Goal: Transaction & Acquisition: Purchase product/service

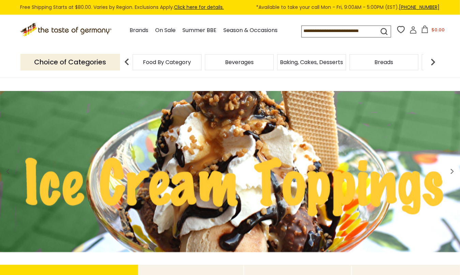
click at [158, 62] on span "Food By Category" at bounding box center [167, 62] width 48 height 5
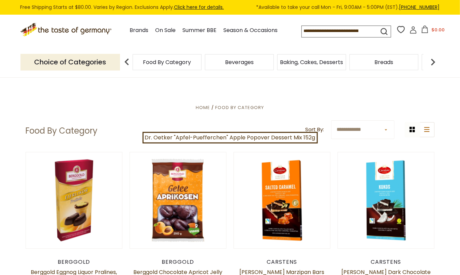
click at [76, 62] on p "Choice of Categories" at bounding box center [70, 62] width 100 height 17
click at [435, 62] on img at bounding box center [433, 62] width 14 height 14
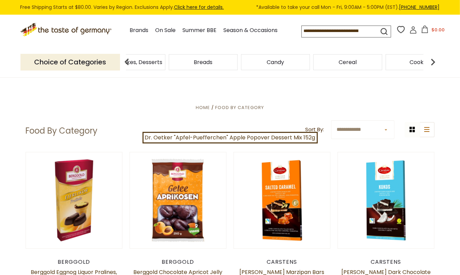
click at [435, 62] on img at bounding box center [433, 62] width 14 height 14
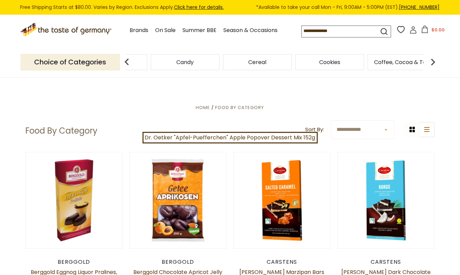
click at [435, 62] on img at bounding box center [433, 62] width 14 height 14
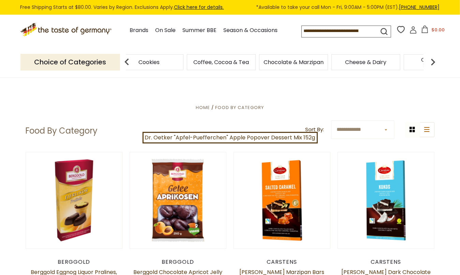
click at [128, 62] on img at bounding box center [127, 62] width 14 height 14
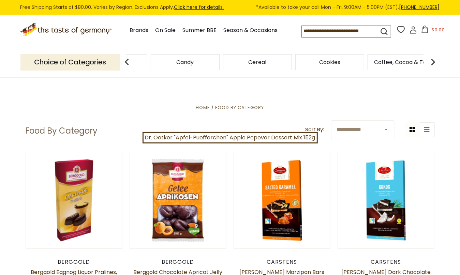
click at [128, 62] on img at bounding box center [127, 62] width 14 height 14
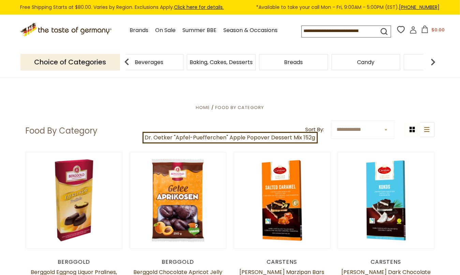
click at [128, 62] on img at bounding box center [127, 62] width 14 height 14
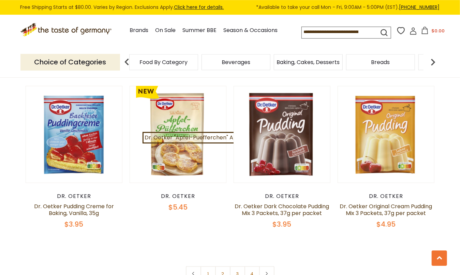
scroll to position [1490, 0]
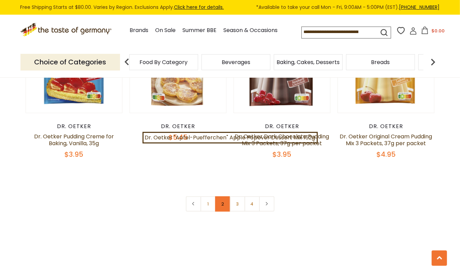
click at [218, 200] on link "2" at bounding box center [222, 204] width 15 height 15
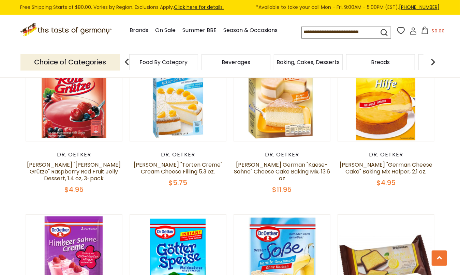
scroll to position [1291, 0]
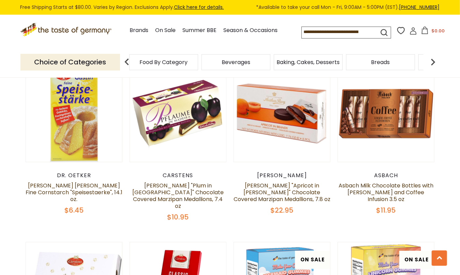
click at [75, 29] on icon at bounding box center [66, 29] width 92 height 12
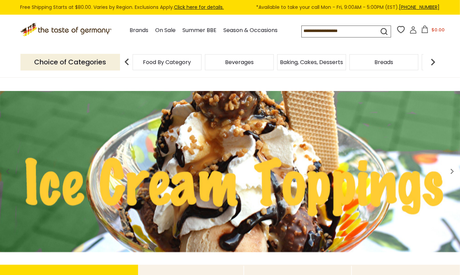
click at [182, 64] on span "Food By Category" at bounding box center [167, 62] width 48 height 5
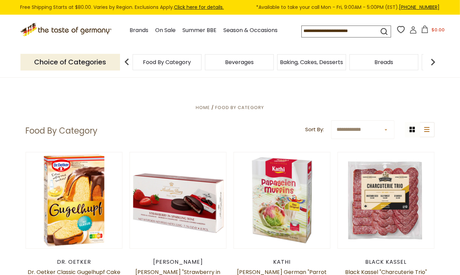
click at [435, 59] on img at bounding box center [433, 62] width 14 height 14
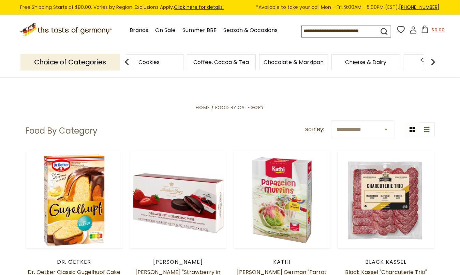
click at [435, 59] on img at bounding box center [433, 62] width 14 height 14
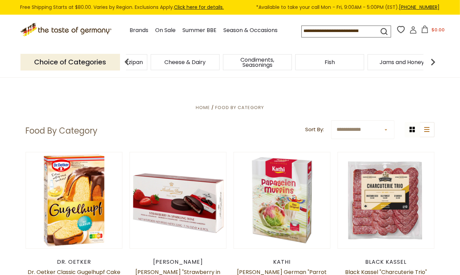
click at [435, 59] on img at bounding box center [433, 62] width 14 height 14
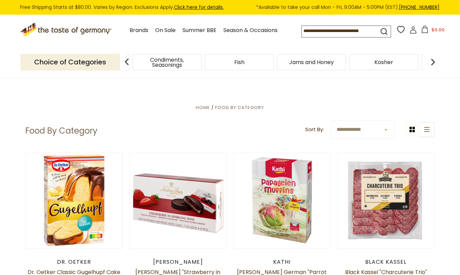
click at [435, 59] on img at bounding box center [433, 62] width 14 height 14
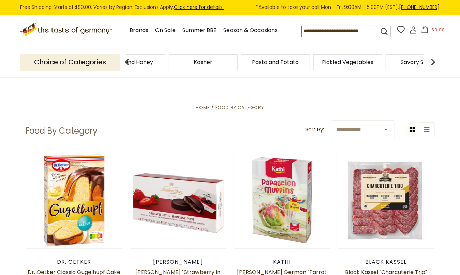
click at [435, 59] on img at bounding box center [433, 62] width 14 height 14
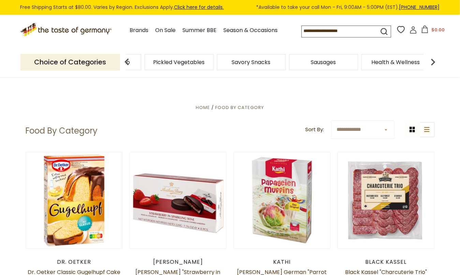
click at [319, 60] on span "Sausages" at bounding box center [323, 62] width 25 height 5
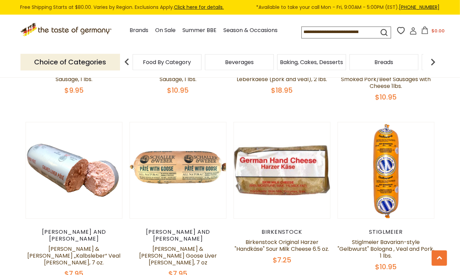
scroll to position [1597, 0]
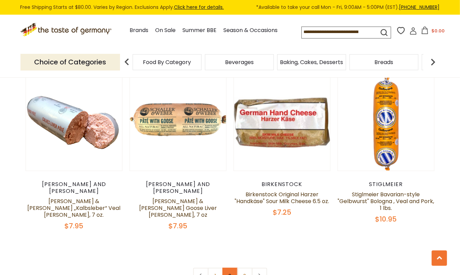
click at [230, 268] on link "2" at bounding box center [229, 275] width 15 height 15
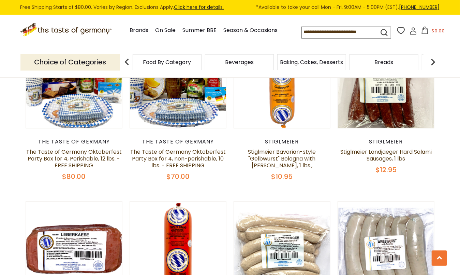
scroll to position [342, 0]
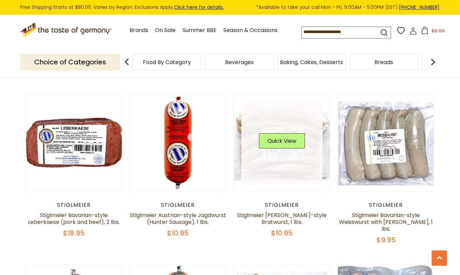
click at [266, 169] on link at bounding box center [282, 143] width 81 height 81
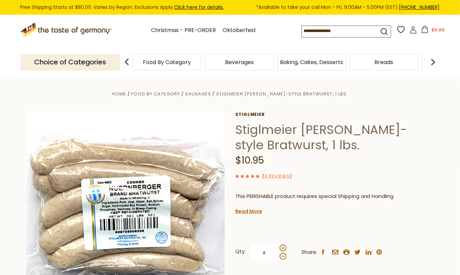
scroll to position [106, 0]
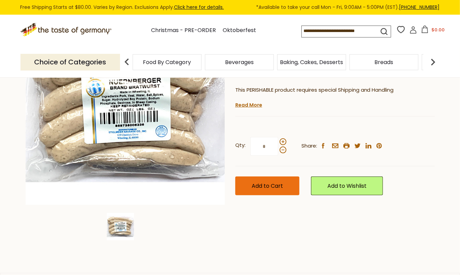
click at [276, 188] on span "Add to Cart" at bounding box center [267, 186] width 31 height 8
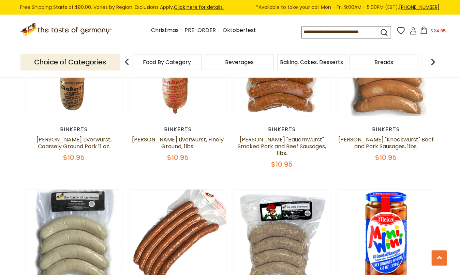
scroll to position [981, 0]
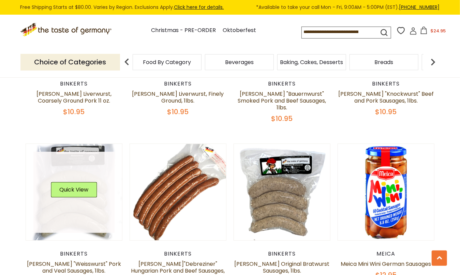
click at [84, 169] on link at bounding box center [73, 192] width 81 height 81
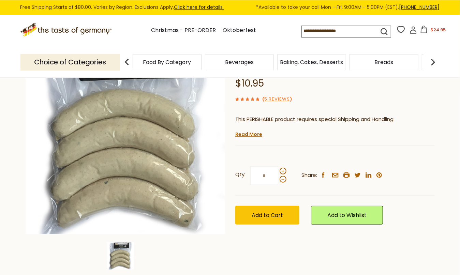
scroll to position [106, 0]
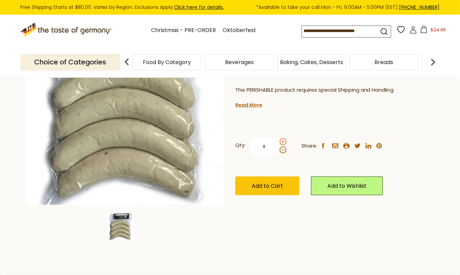
click at [283, 143] on span at bounding box center [283, 142] width 7 height 7
click at [278, 143] on input "*" at bounding box center [264, 146] width 28 height 19
click at [284, 150] on span at bounding box center [283, 150] width 7 height 7
click at [278, 150] on input "*" at bounding box center [264, 146] width 28 height 19
type input "*"
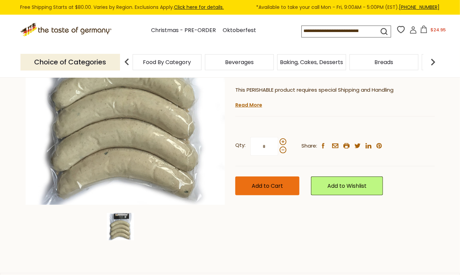
click at [269, 185] on span "Add to Cart" at bounding box center [267, 186] width 31 height 8
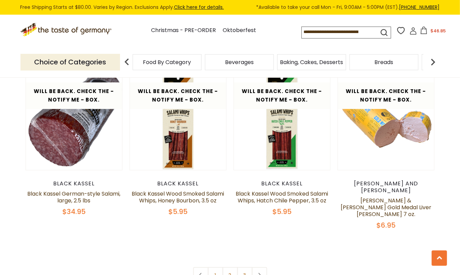
scroll to position [1620, 0]
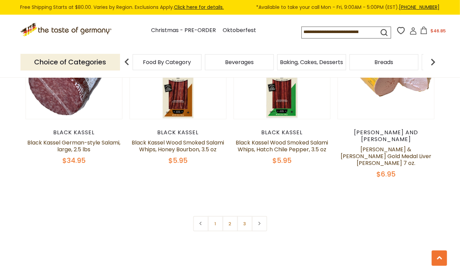
click at [248, 216] on link "3" at bounding box center [244, 223] width 15 height 15
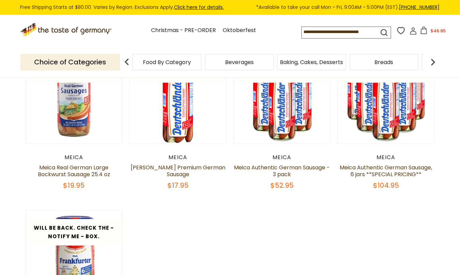
scroll to position [532, 0]
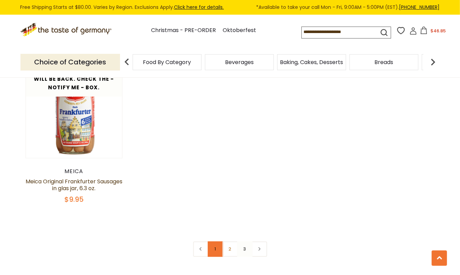
click at [215, 251] on link "1" at bounding box center [215, 249] width 15 height 15
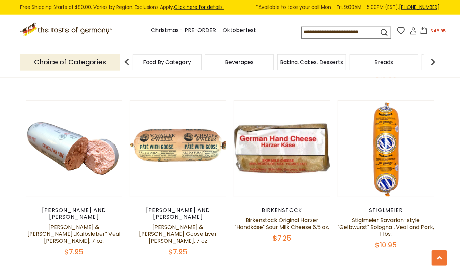
scroll to position [1619, 0]
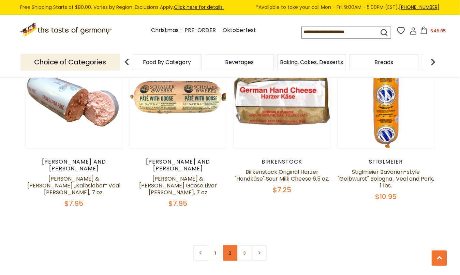
click at [231, 246] on link "2" at bounding box center [229, 253] width 15 height 15
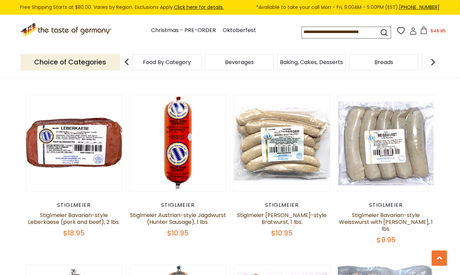
scroll to position [342, 0]
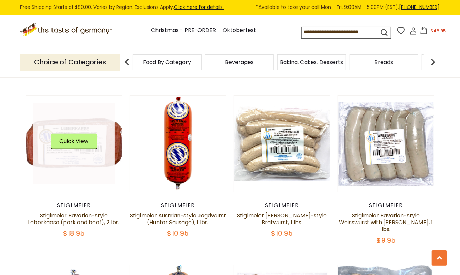
click at [106, 151] on link at bounding box center [73, 143] width 81 height 81
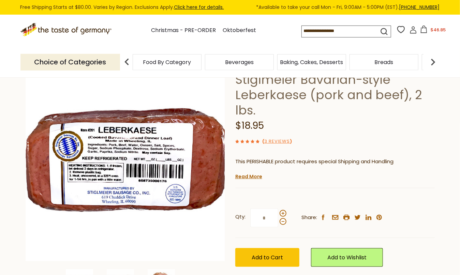
scroll to position [106, 0]
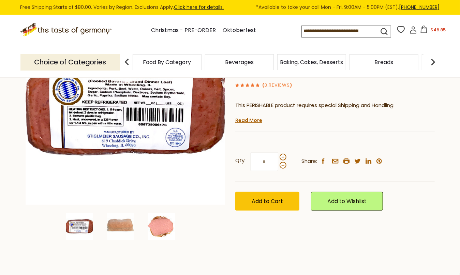
click at [168, 227] on img at bounding box center [161, 226] width 27 height 27
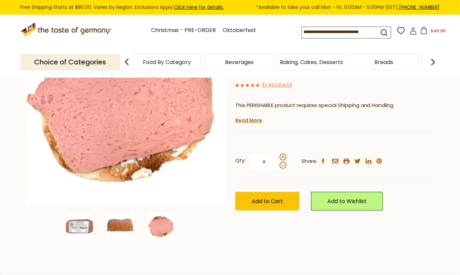
click at [121, 228] on img at bounding box center [120, 226] width 27 height 27
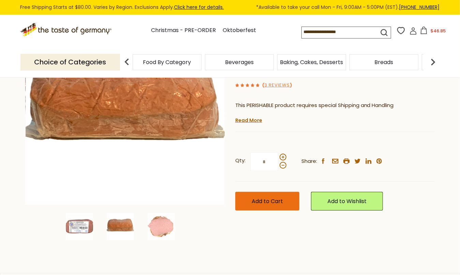
click at [273, 203] on span "Add to Cart" at bounding box center [267, 202] width 31 height 8
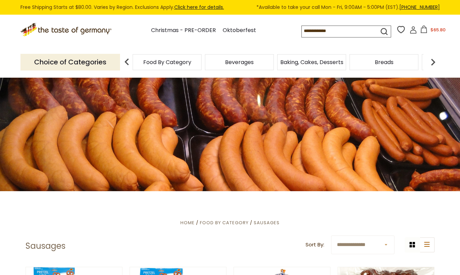
scroll to position [342, 0]
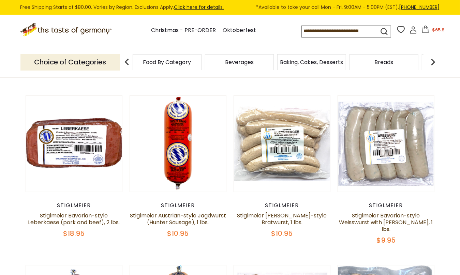
click at [433, 61] on img at bounding box center [433, 62] width 14 height 14
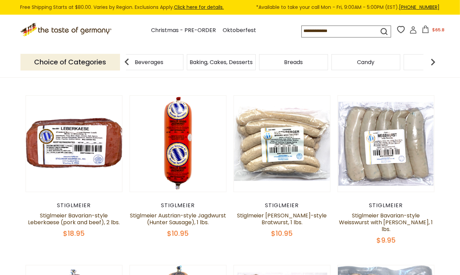
click at [433, 61] on img at bounding box center [433, 62] width 14 height 14
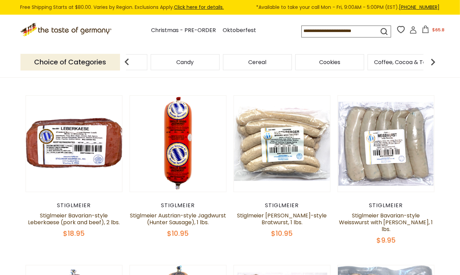
click at [433, 61] on img at bounding box center [433, 62] width 14 height 14
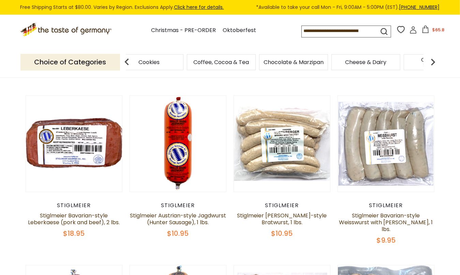
click at [433, 61] on img at bounding box center [433, 62] width 14 height 14
click at [349, 59] on span "Condiments, Seasonings" at bounding box center [348, 62] width 65 height 10
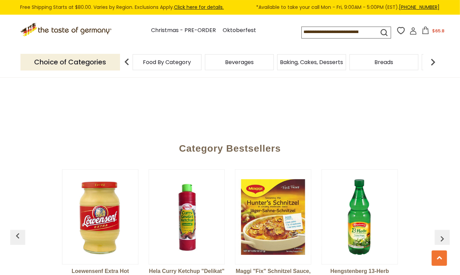
scroll to position [1703, 0]
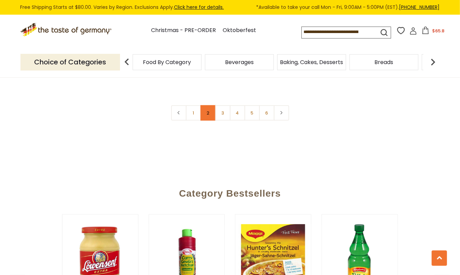
click at [211, 105] on link "2" at bounding box center [208, 112] width 15 height 15
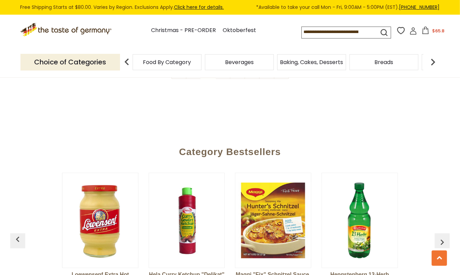
scroll to position [1620, 0]
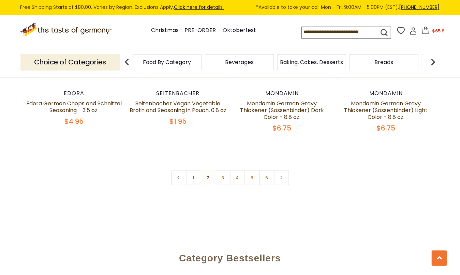
drag, startPoint x: 227, startPoint y: 167, endPoint x: 234, endPoint y: 165, distance: 6.8
click at [228, 170] on link "3" at bounding box center [222, 177] width 15 height 15
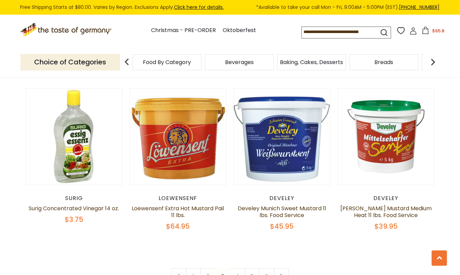
scroll to position [1619, 0]
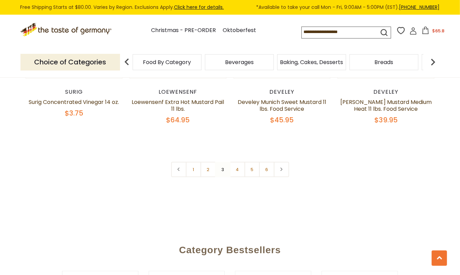
click at [240, 162] on link "4" at bounding box center [237, 169] width 15 height 15
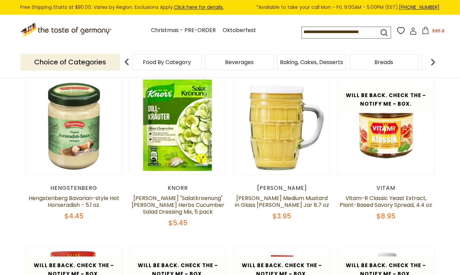
scroll to position [235, 0]
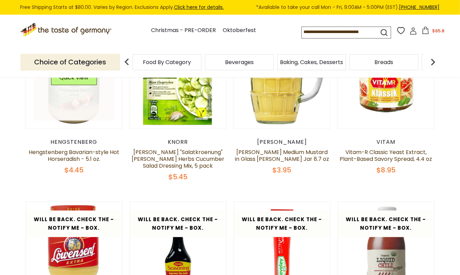
click at [95, 106] on link at bounding box center [73, 80] width 81 height 81
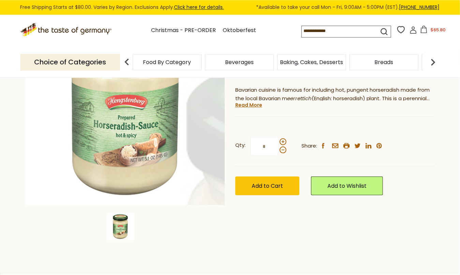
scroll to position [106, 0]
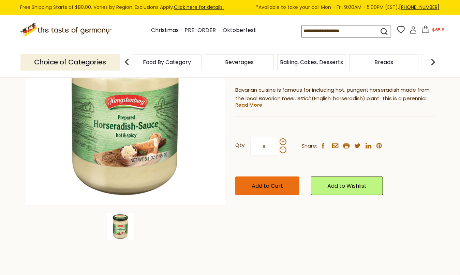
click at [271, 188] on span "Add to Cart" at bounding box center [267, 186] width 31 height 8
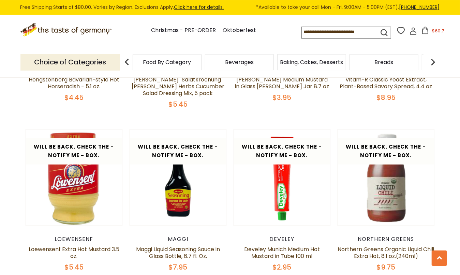
scroll to position [342, 0]
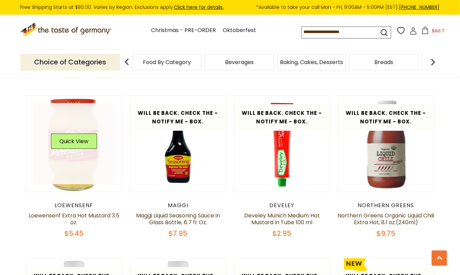
click at [74, 155] on link at bounding box center [73, 143] width 81 height 81
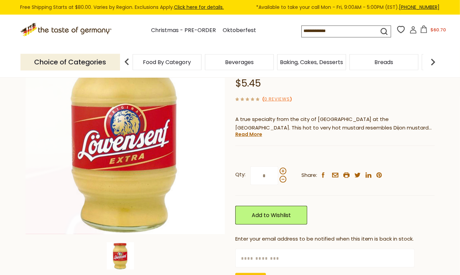
scroll to position [106, 0]
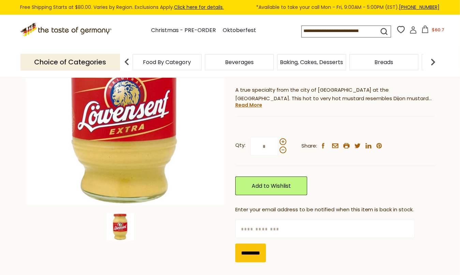
click at [259, 232] on input "text" at bounding box center [324, 229] width 179 height 19
type input "*"
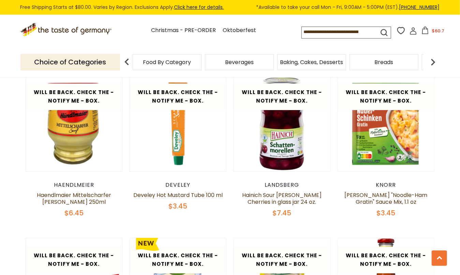
scroll to position [1194, 0]
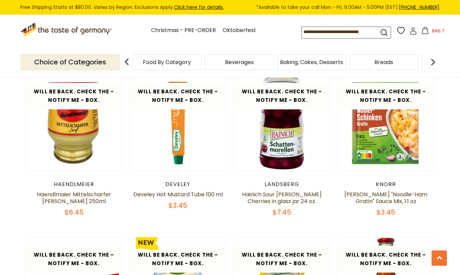
click at [83, 167] on article "Will be back. Check the - Notify Me - Box. Quick View Haendlmeier Haendlmaier M…" at bounding box center [74, 145] width 97 height 143
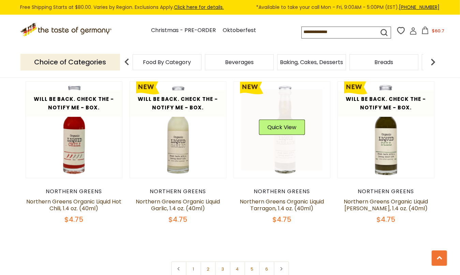
scroll to position [1619, 0]
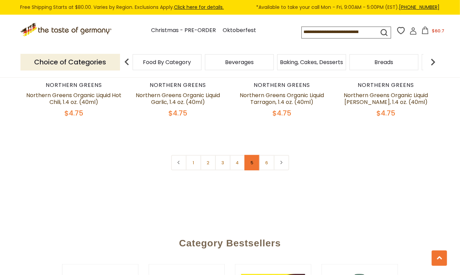
click at [254, 159] on link "5" at bounding box center [252, 162] width 15 height 15
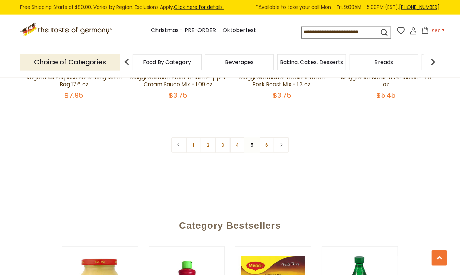
scroll to position [1620, 0]
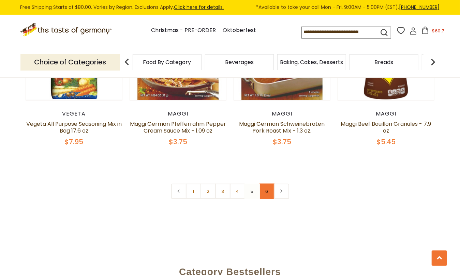
click at [268, 184] on link "6" at bounding box center [266, 191] width 15 height 15
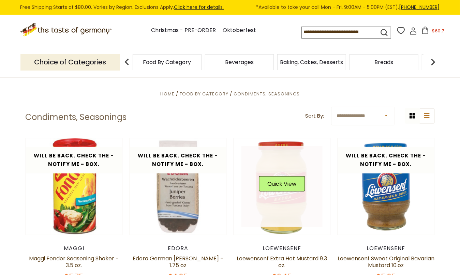
scroll to position [0, 0]
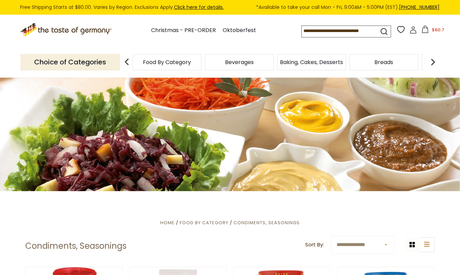
click at [382, 60] on span "Breads" at bounding box center [384, 62] width 19 height 5
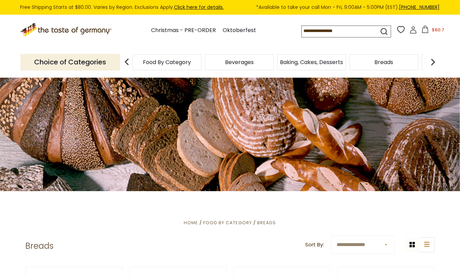
click at [435, 60] on img at bounding box center [433, 62] width 14 height 14
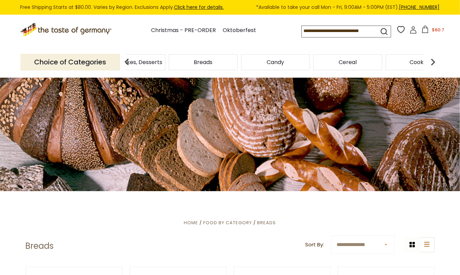
click at [433, 61] on img at bounding box center [433, 62] width 14 height 14
click at [341, 60] on span "Cookies" at bounding box center [329, 62] width 21 height 5
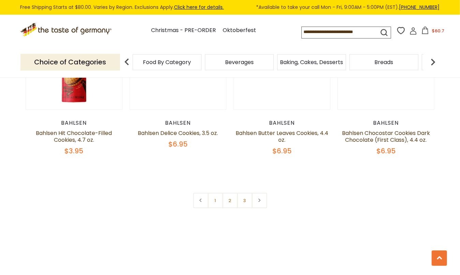
scroll to position [1703, 0]
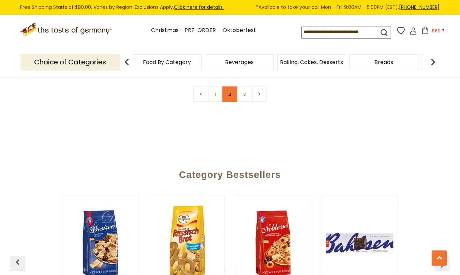
click at [231, 89] on link "2" at bounding box center [229, 94] width 15 height 15
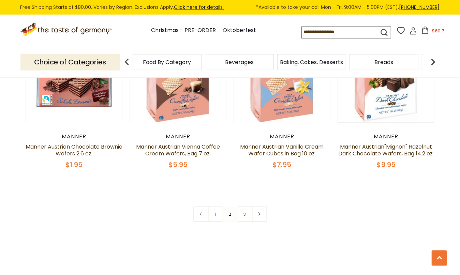
scroll to position [1620, 0]
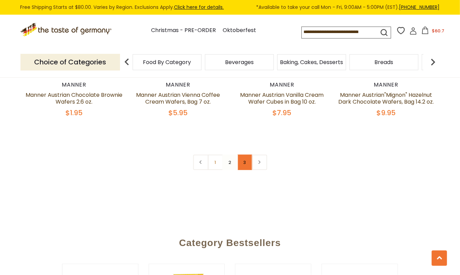
click at [245, 155] on link "3" at bounding box center [244, 162] width 15 height 15
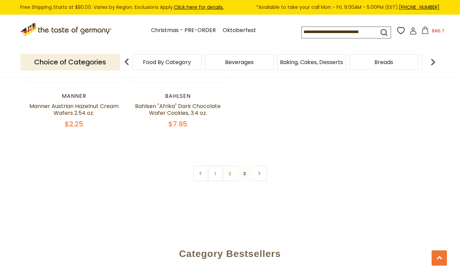
scroll to position [448, 0]
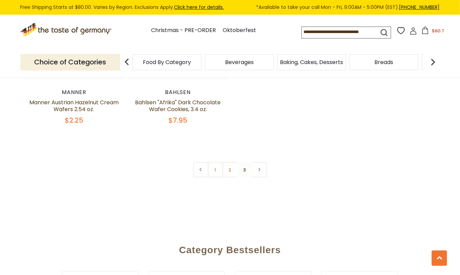
click at [245, 170] on nav "1 2 3" at bounding box center [230, 169] width 74 height 15
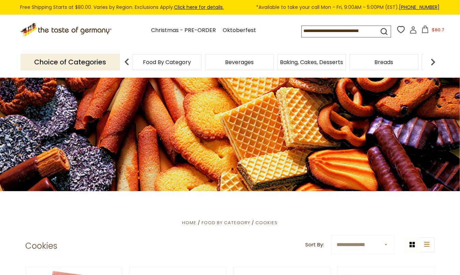
click at [382, 60] on span "Breads" at bounding box center [384, 62] width 19 height 5
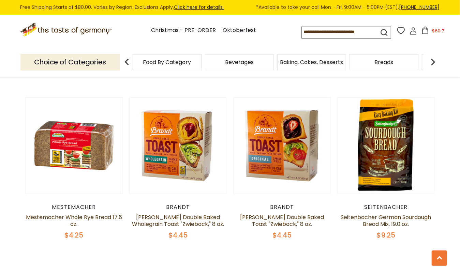
scroll to position [1703, 0]
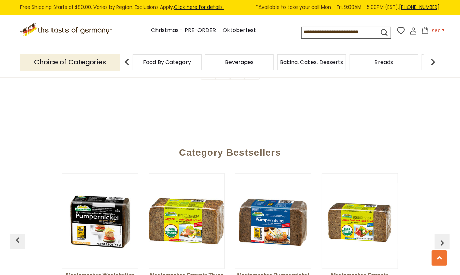
click at [410, 32] on icon at bounding box center [414, 31] width 8 height 8
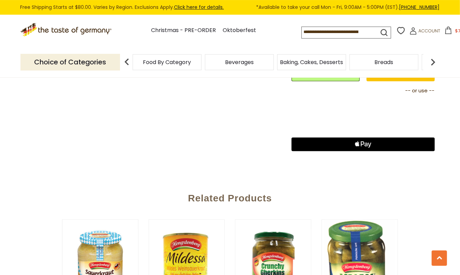
scroll to position [532, 0]
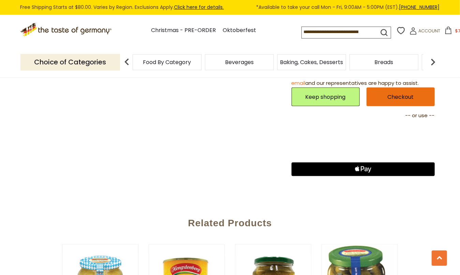
click at [402, 90] on link "Checkout" at bounding box center [401, 97] width 68 height 19
